Goal: Transaction & Acquisition: Obtain resource

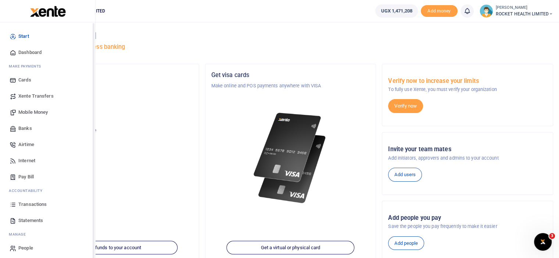
scroll to position [3, 0]
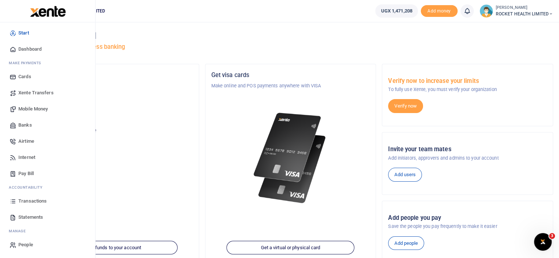
click at [41, 201] on span "Transactions" at bounding box center [32, 201] width 28 height 7
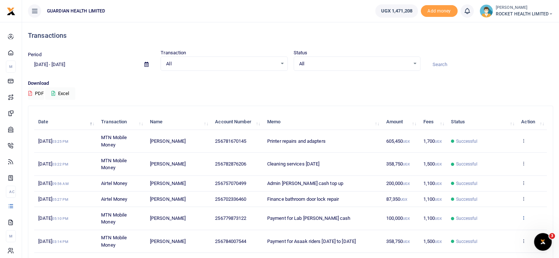
click at [524, 217] on icon at bounding box center [523, 217] width 5 height 5
click at [497, 232] on link "View details" at bounding box center [497, 230] width 58 height 10
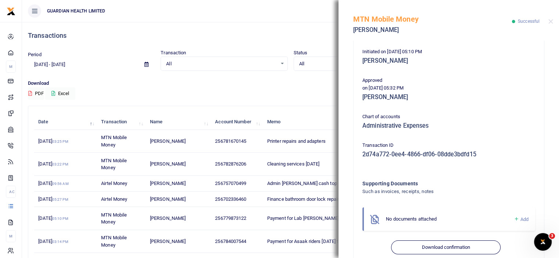
scroll to position [161, 0]
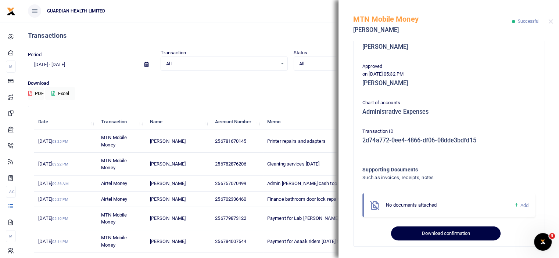
click at [439, 233] on button "Download confirmation" at bounding box center [445, 234] width 109 height 14
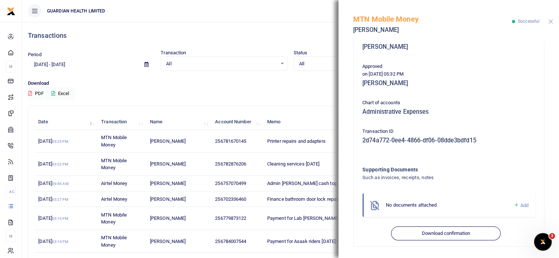
click at [550, 20] on button "Close" at bounding box center [550, 21] width 5 height 5
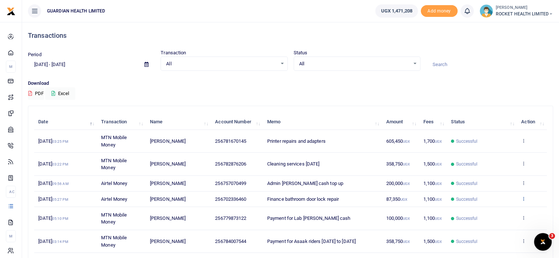
click at [524, 196] on icon at bounding box center [523, 198] width 5 height 5
click at [494, 213] on link "View details" at bounding box center [497, 211] width 58 height 10
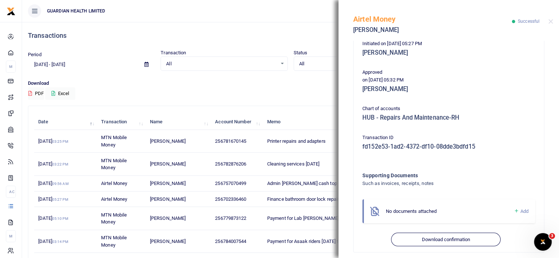
scroll to position [190, 0]
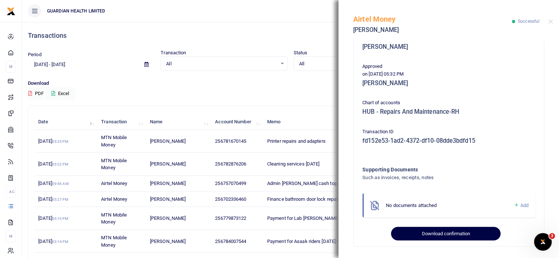
click at [444, 239] on button "Download confirmation" at bounding box center [445, 234] width 109 height 14
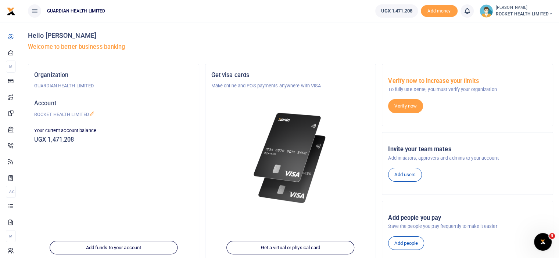
scroll to position [101, 0]
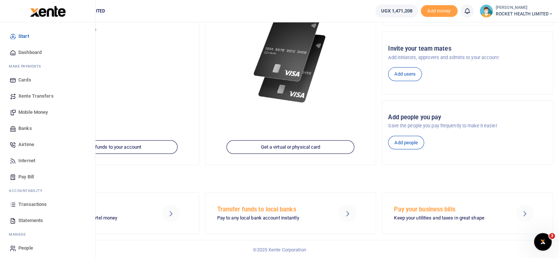
click at [31, 205] on span "Transactions" at bounding box center [32, 204] width 28 height 7
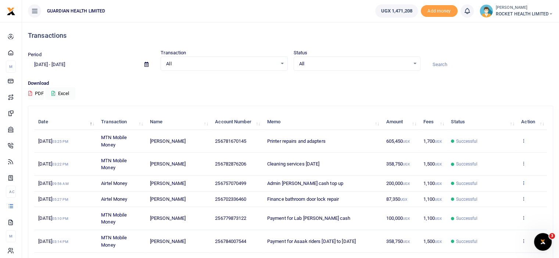
click at [522, 183] on icon at bounding box center [523, 182] width 5 height 5
click at [497, 195] on link "View details" at bounding box center [497, 195] width 58 height 10
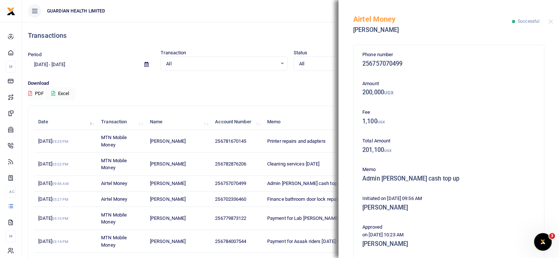
scroll to position [147, 0]
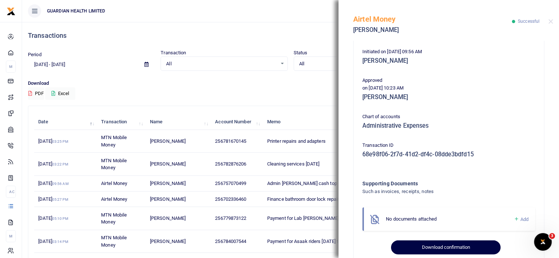
click at [452, 244] on button "Download confirmation" at bounding box center [445, 248] width 109 height 14
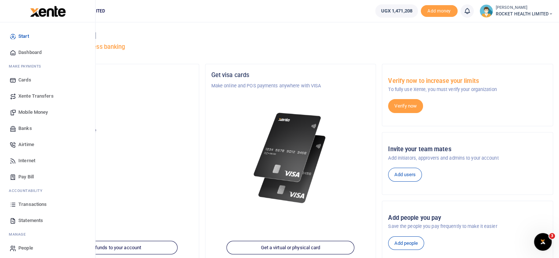
scroll to position [3, 0]
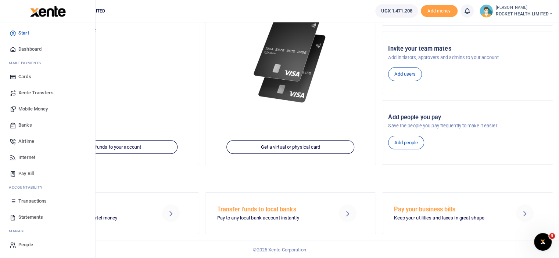
click at [38, 202] on span "Transactions" at bounding box center [32, 201] width 28 height 7
